Goal: Information Seeking & Learning: Learn about a topic

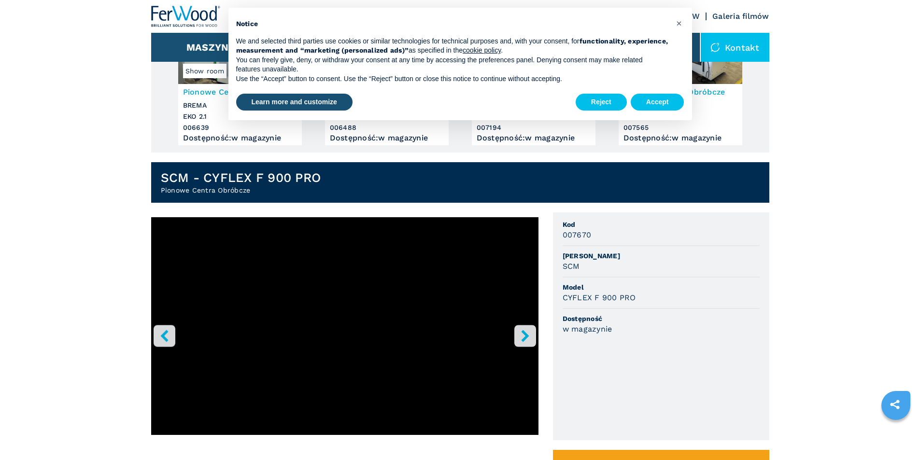
scroll to position [145, 0]
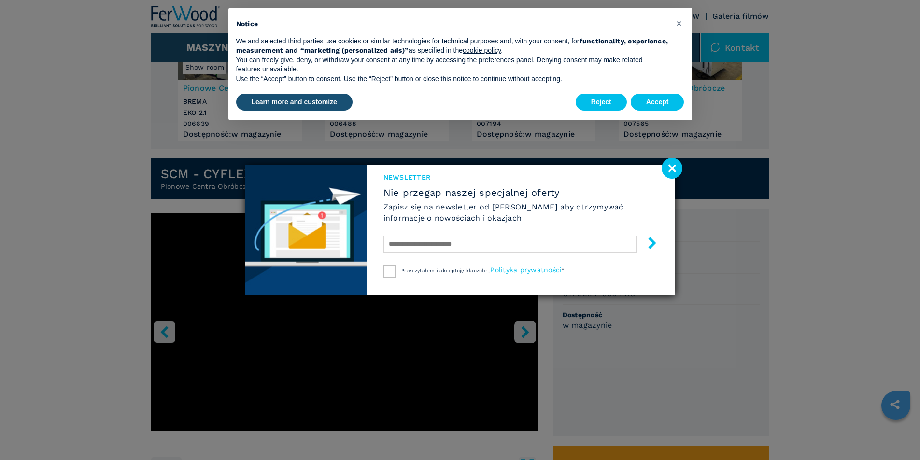
click at [672, 165] on image at bounding box center [672, 168] width 21 height 21
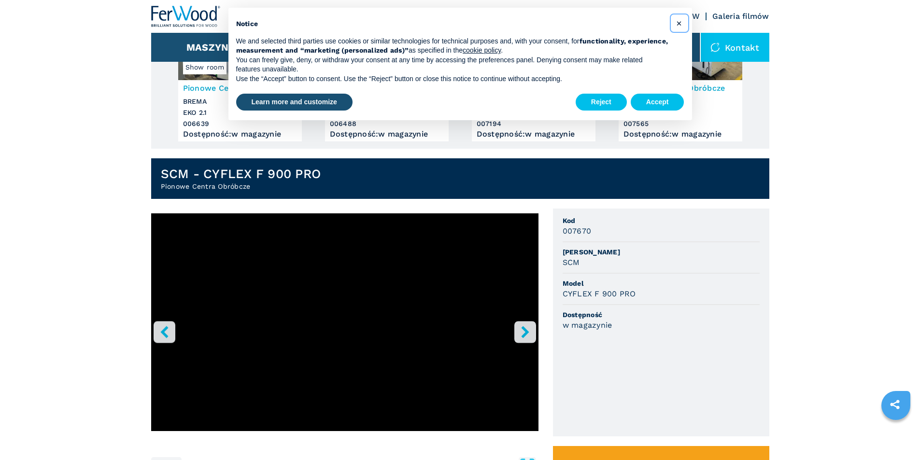
click at [681, 24] on span "×" at bounding box center [679, 23] width 6 height 12
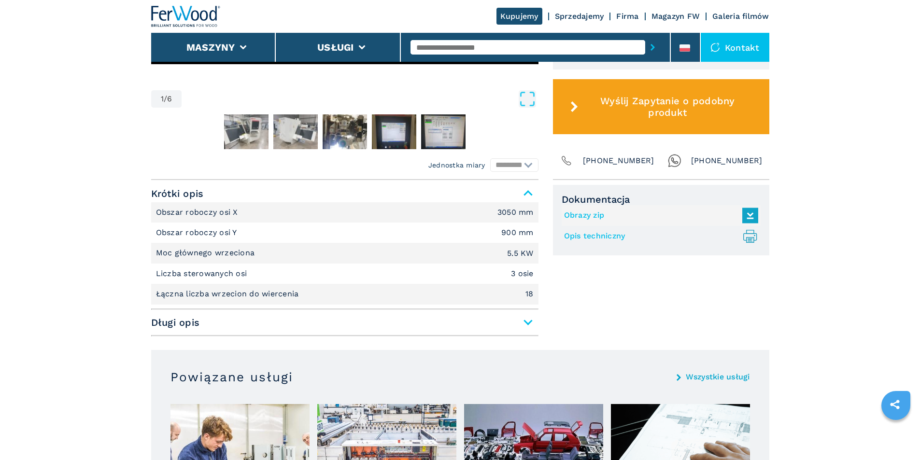
scroll to position [515, 0]
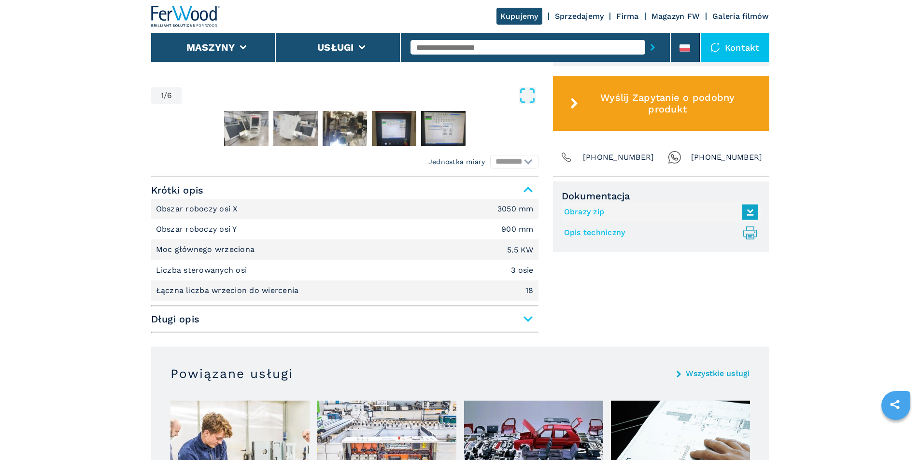
click at [527, 317] on span "Długi opis" at bounding box center [344, 319] width 387 height 17
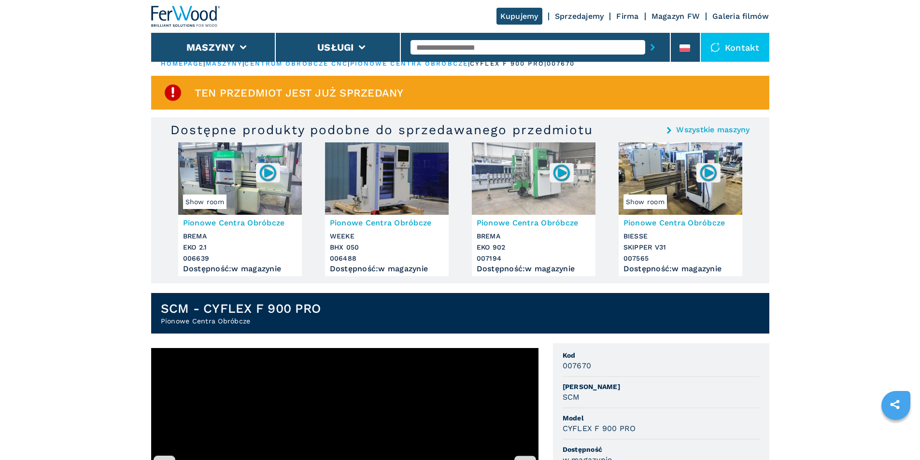
scroll to position [0, 0]
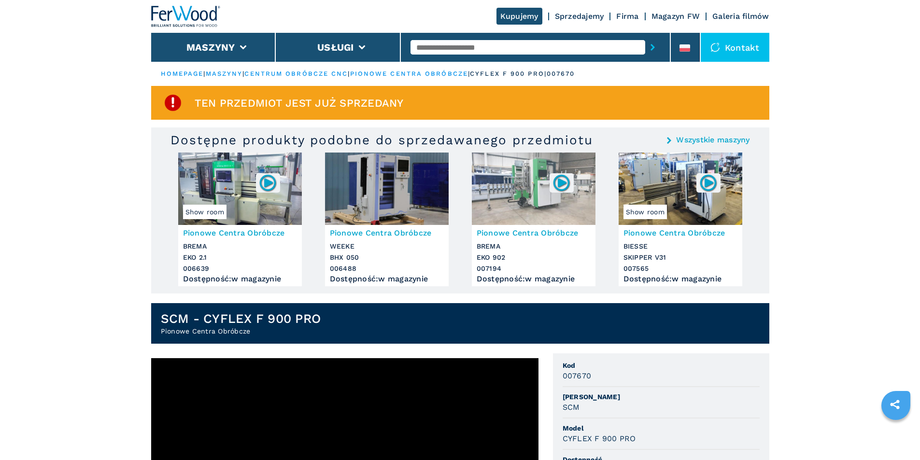
click at [391, 229] on h3 "Pionowe Centra Obróbcze" at bounding box center [387, 233] width 114 height 11
click at [389, 233] on h3 "Pionowe Centra Obróbcze" at bounding box center [387, 233] width 114 height 11
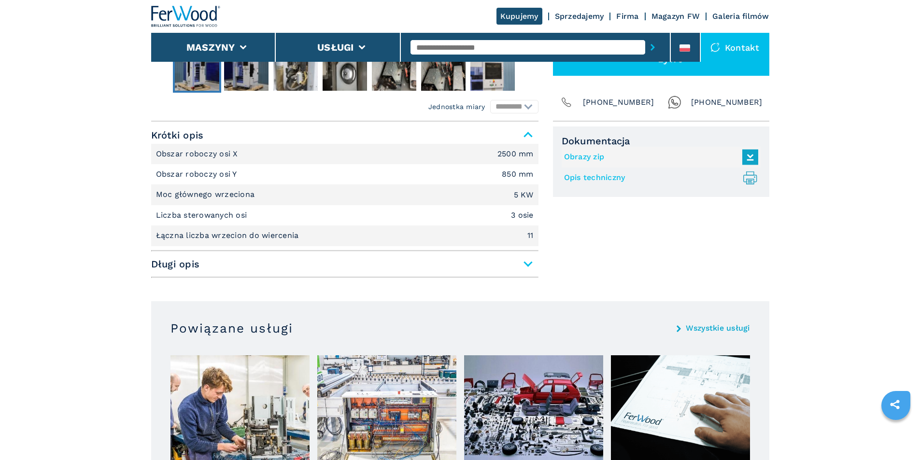
scroll to position [370, 0]
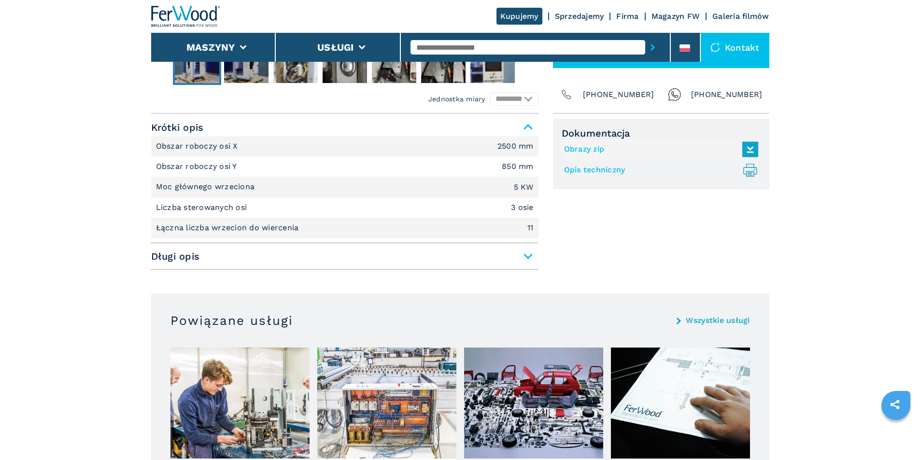
click at [531, 259] on span "Długi opis" at bounding box center [344, 256] width 387 height 17
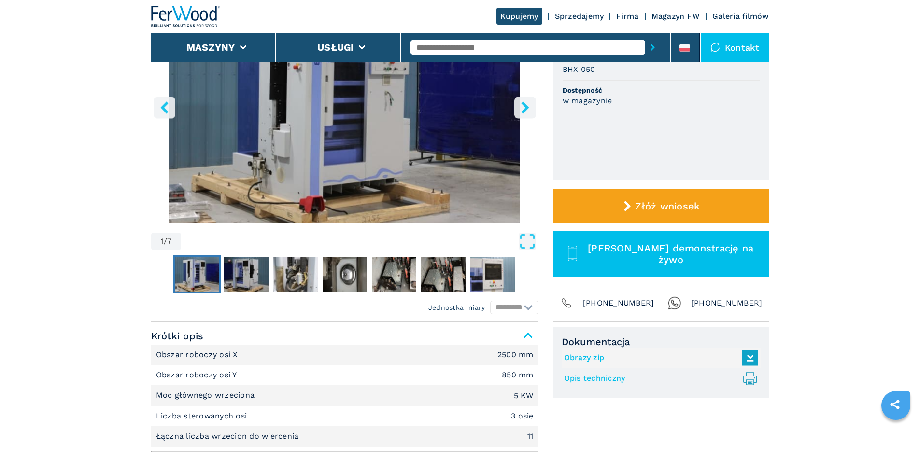
scroll to position [161, 0]
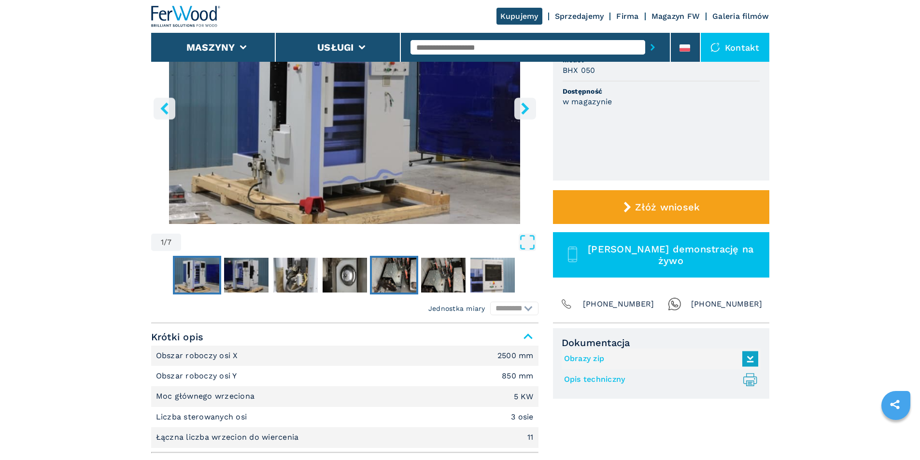
click at [389, 276] on img "Go to Slide 5" at bounding box center [394, 275] width 44 height 35
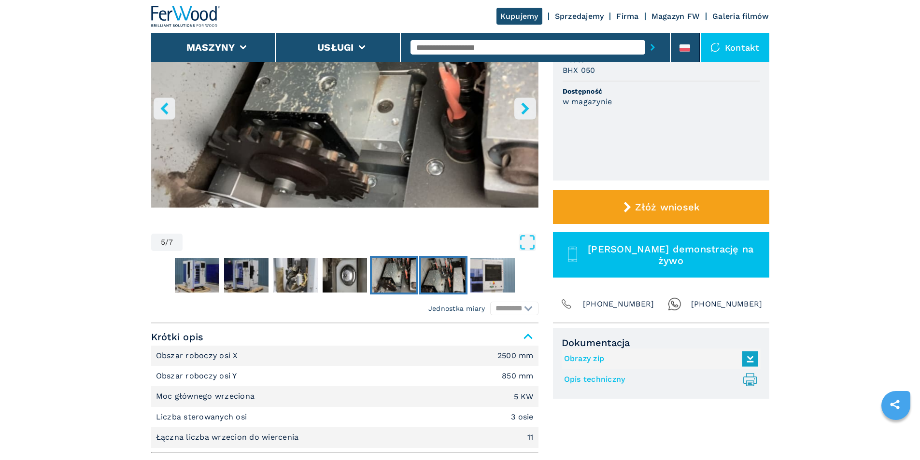
click at [437, 277] on img "Go to Slide 6" at bounding box center [443, 275] width 44 height 35
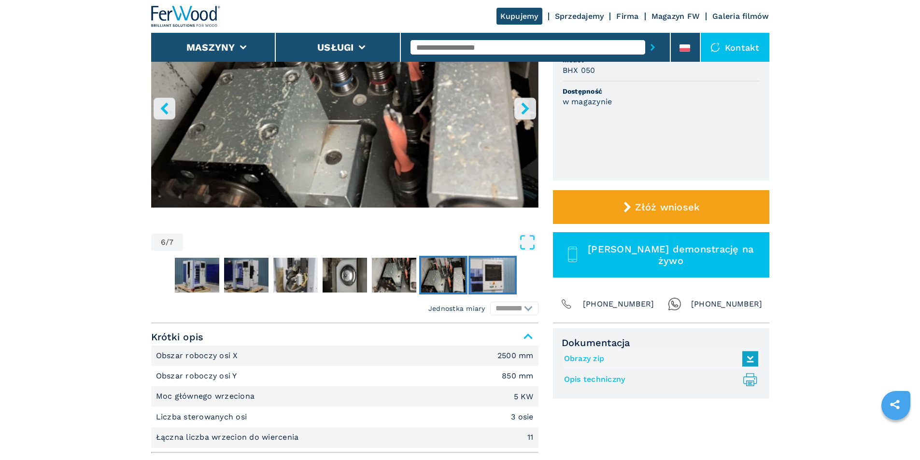
click at [486, 277] on img "Go to Slide 7" at bounding box center [492, 275] width 44 height 35
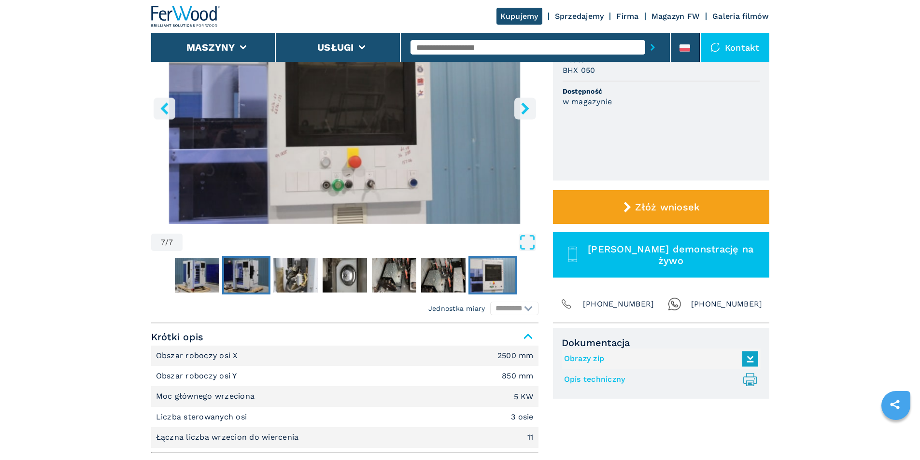
click at [241, 275] on img "Go to Slide 2" at bounding box center [246, 275] width 44 height 35
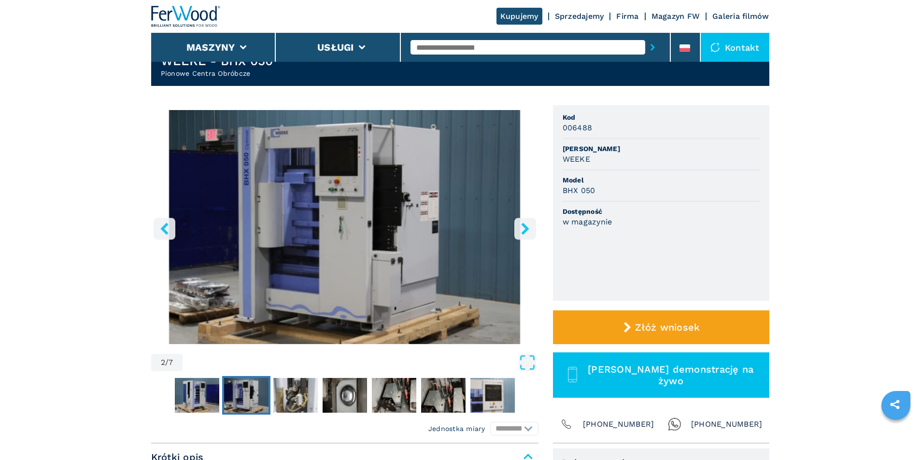
scroll to position [32, 0]
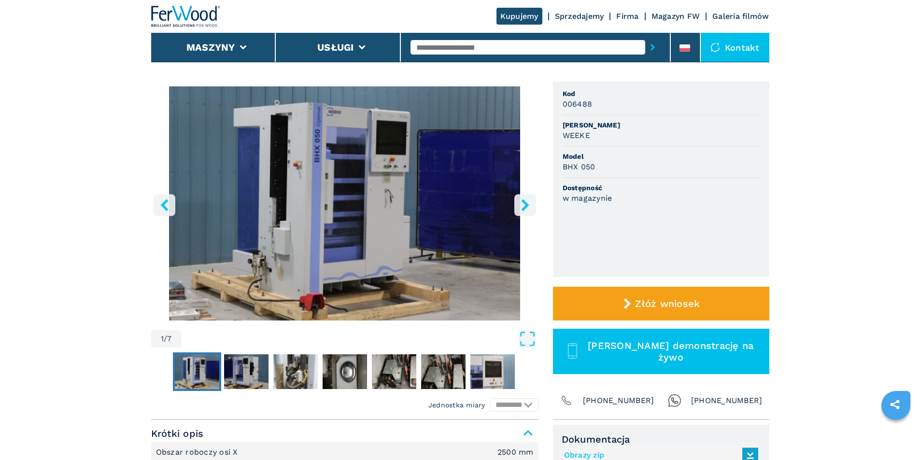
scroll to position [64, 0]
